Goal: Find specific page/section: Find specific page/section

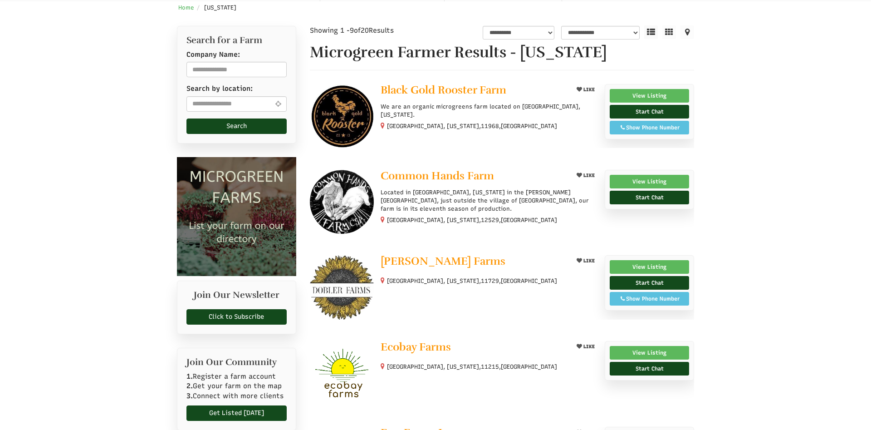
scroll to position [278, 0]
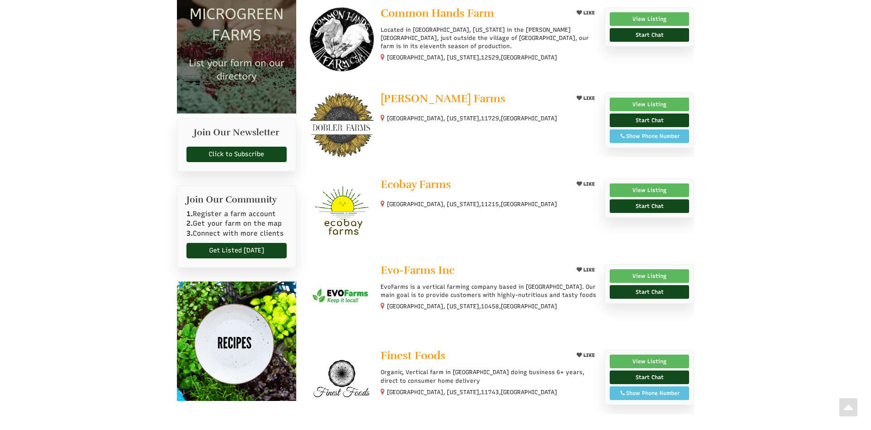
select select "Language Translate Widget"
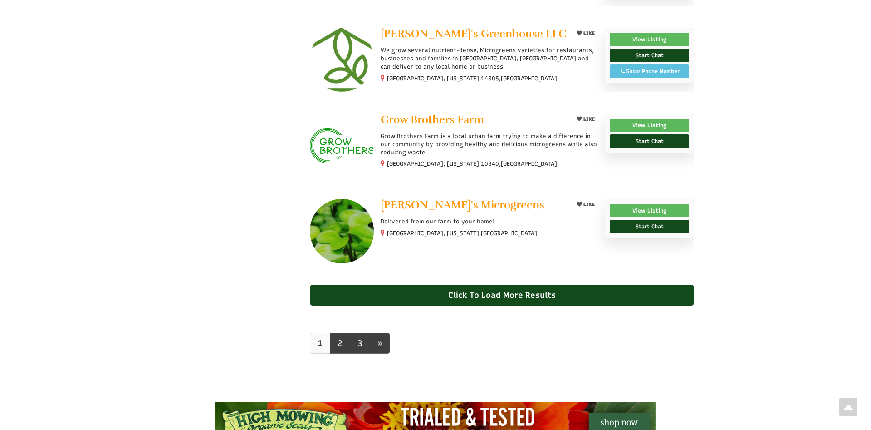
scroll to position [694, 0]
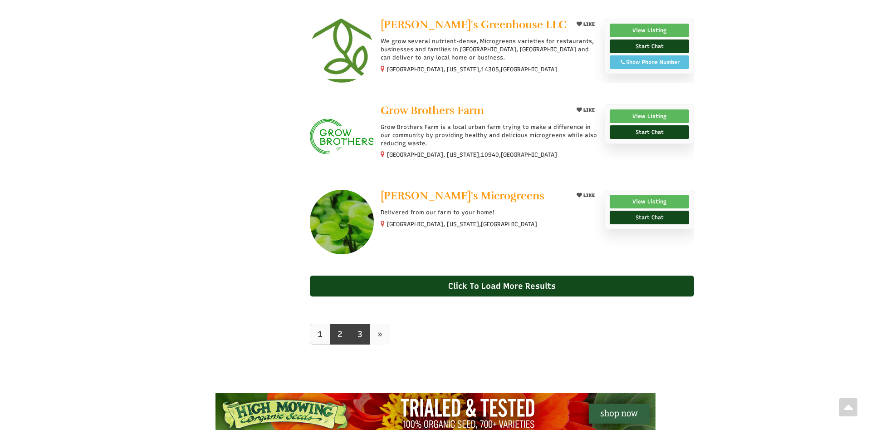
click at [389, 330] on link "»" at bounding box center [380, 333] width 20 height 21
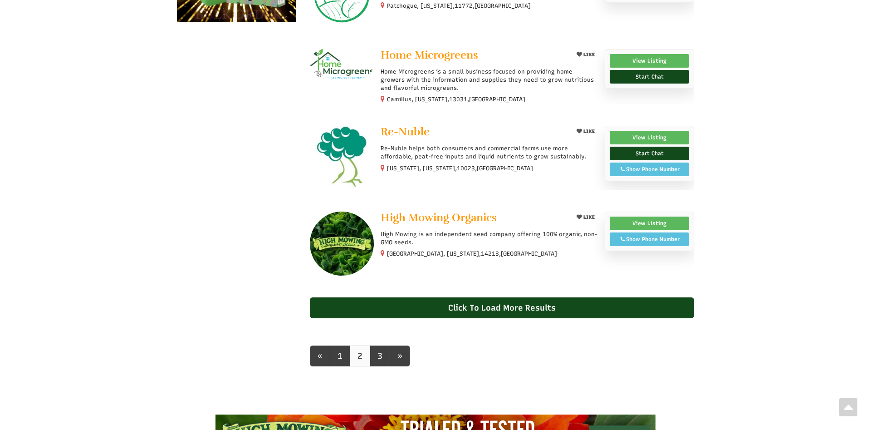
scroll to position [694, 0]
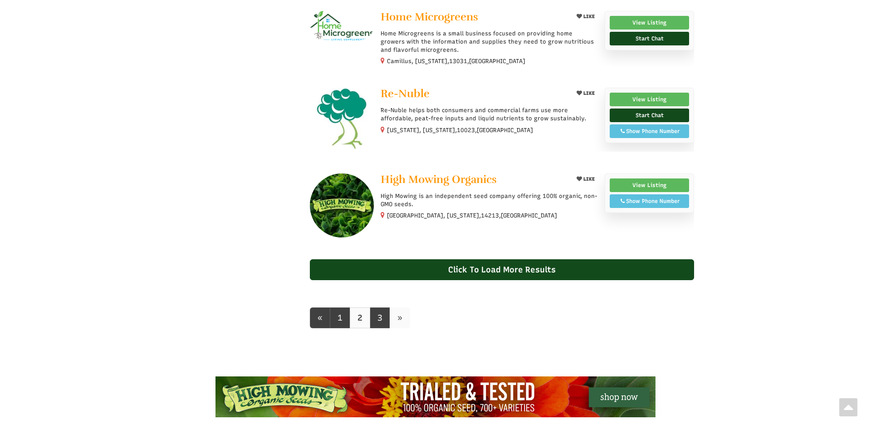
click at [408, 320] on link "»" at bounding box center [400, 317] width 20 height 21
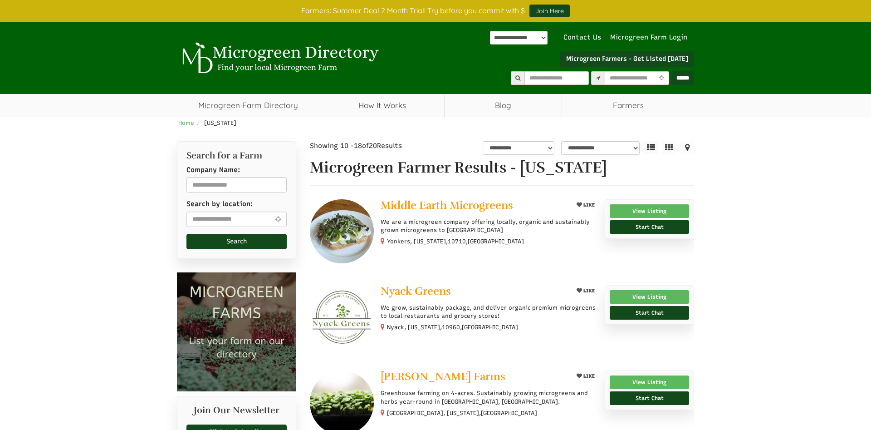
scroll to position [694, 0]
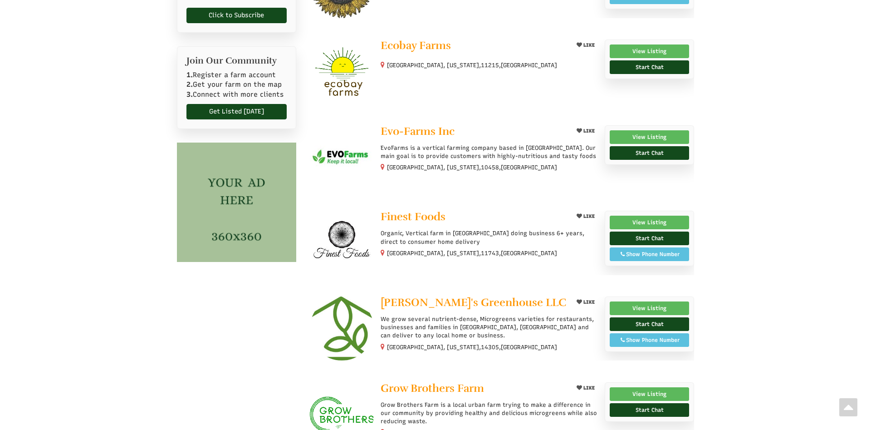
scroll to position [185, 0]
